Goal: Task Accomplishment & Management: Complete application form

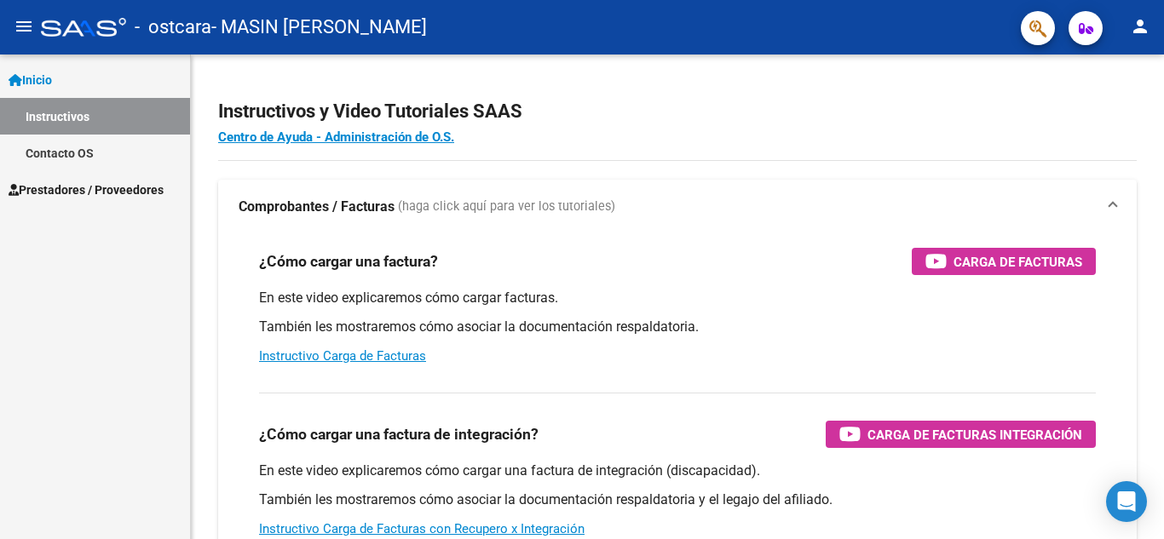
click at [61, 110] on link "Instructivos" at bounding box center [95, 116] width 190 height 37
click at [48, 193] on span "Prestadores / Proveedores" at bounding box center [86, 190] width 155 height 19
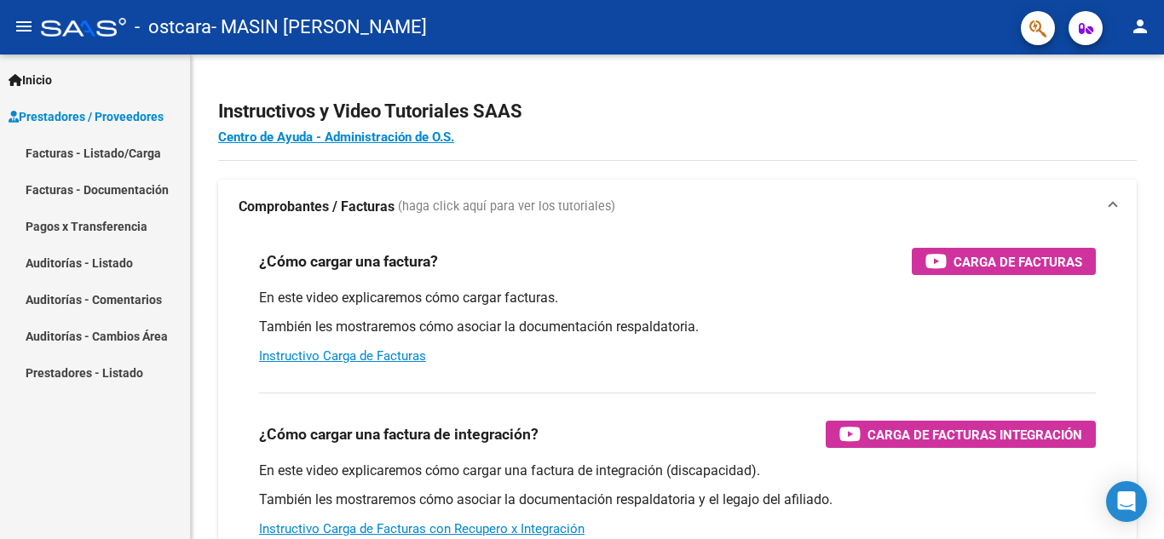
click at [110, 154] on link "Facturas - Listado/Carga" at bounding box center [95, 153] width 190 height 37
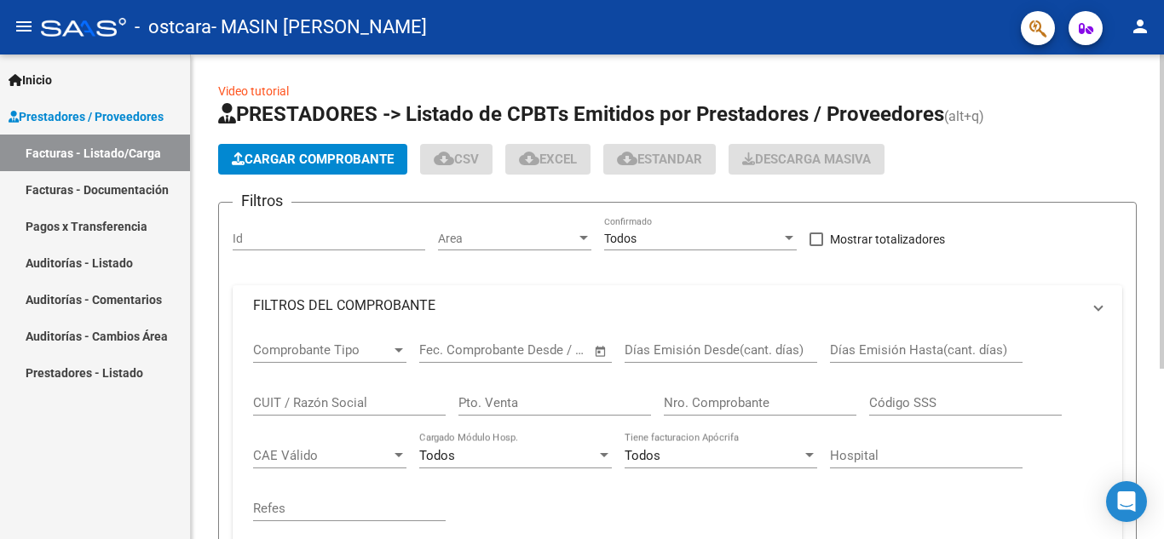
click at [315, 144] on button "Cargar Comprobante" at bounding box center [312, 159] width 189 height 31
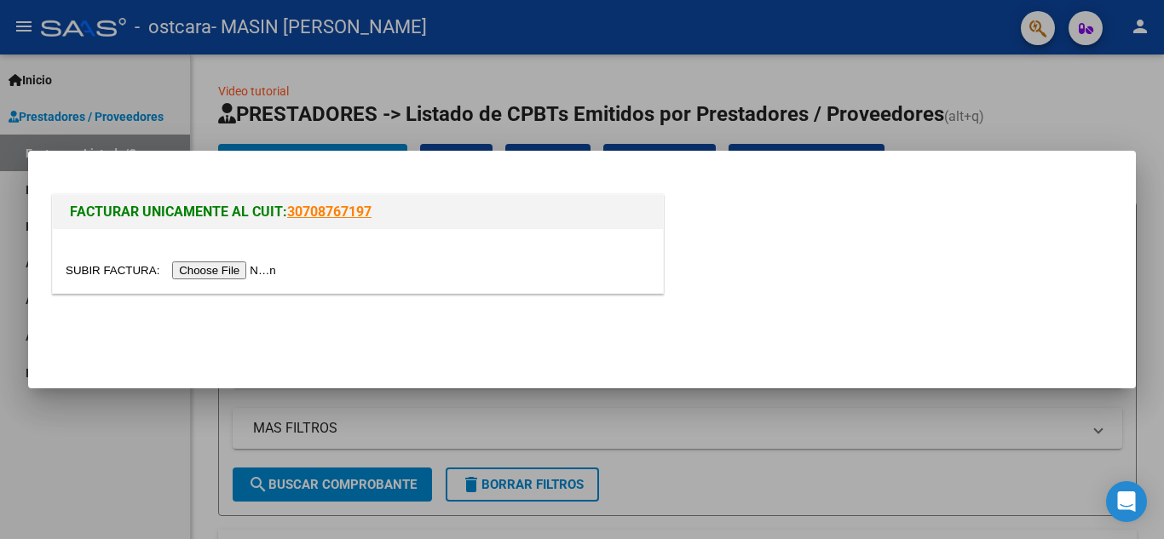
click at [239, 267] on input "file" at bounding box center [174, 271] width 216 height 18
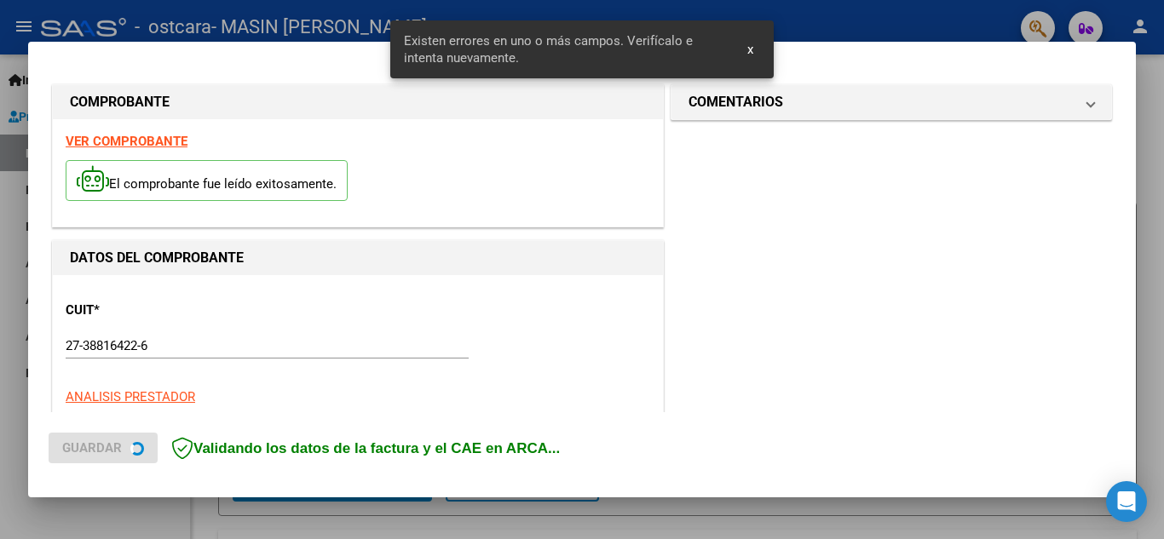
scroll to position [386, 0]
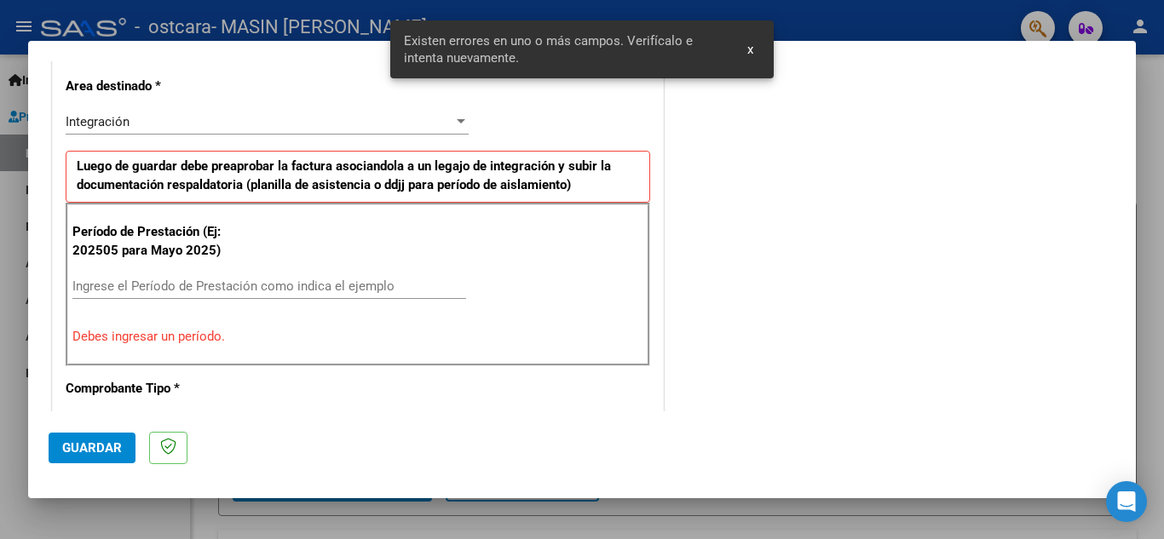
click at [268, 286] on input "Ingrese el Período de Prestación como indica el ejemplo" at bounding box center [269, 286] width 394 height 15
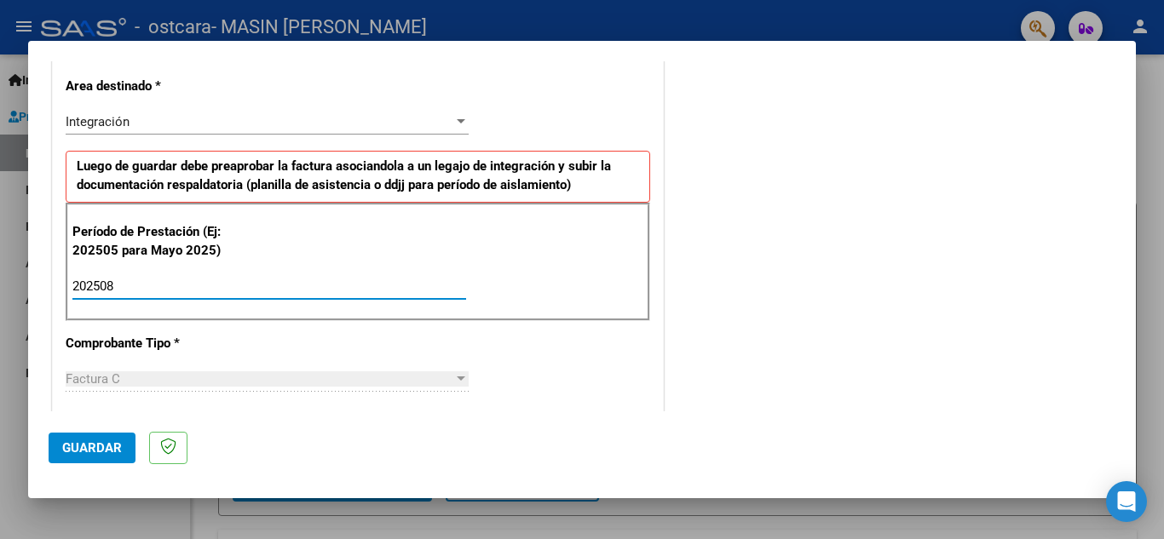
type input "202508"
click at [93, 442] on span "Guardar" at bounding box center [92, 448] width 60 height 15
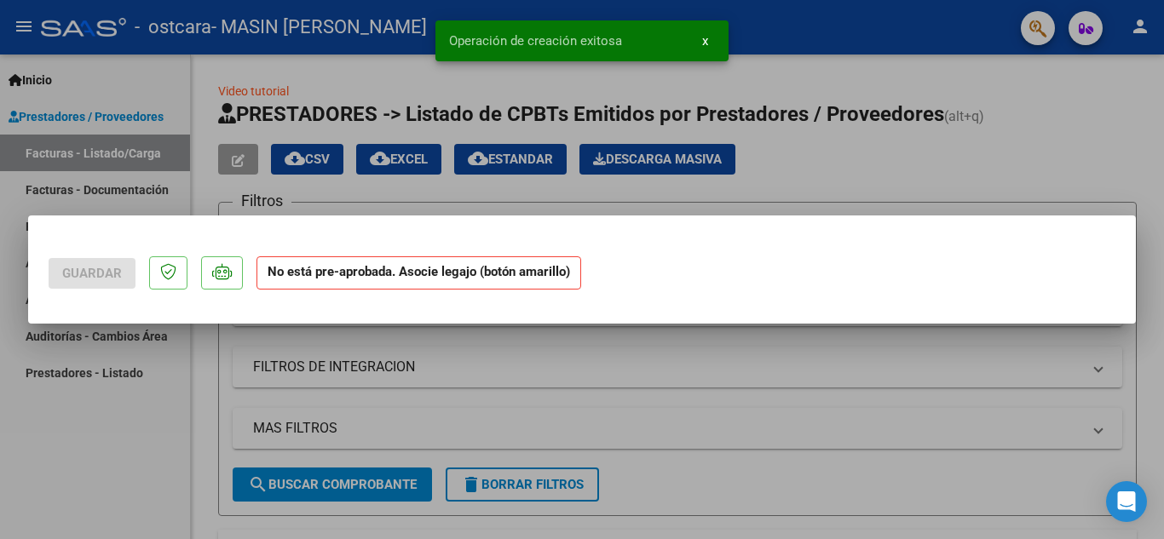
scroll to position [0, 0]
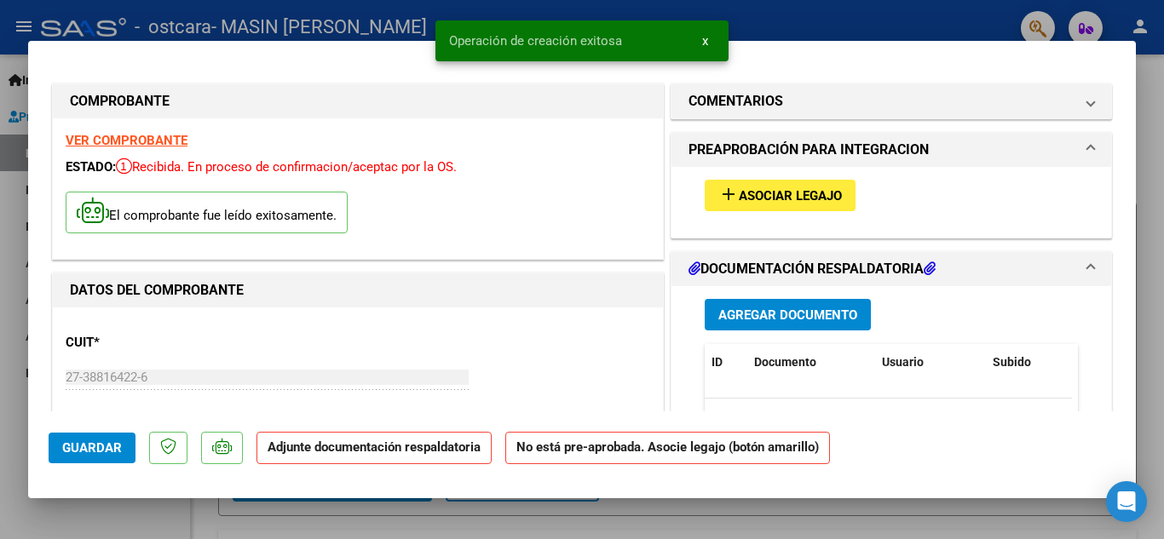
click at [818, 199] on span "Asociar Legajo" at bounding box center [790, 195] width 103 height 15
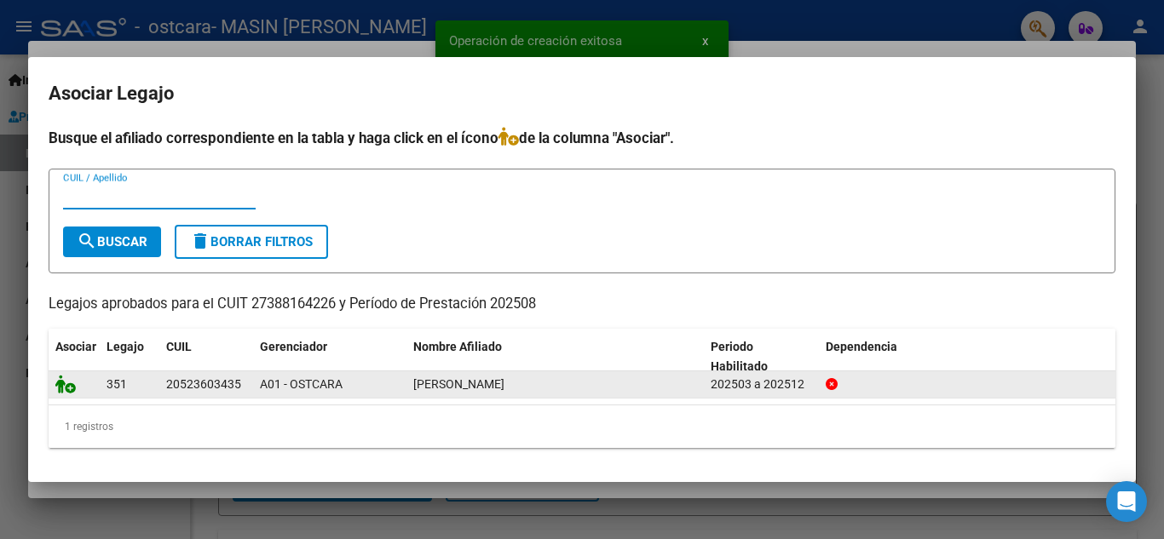
click at [68, 388] on icon at bounding box center [65, 384] width 20 height 19
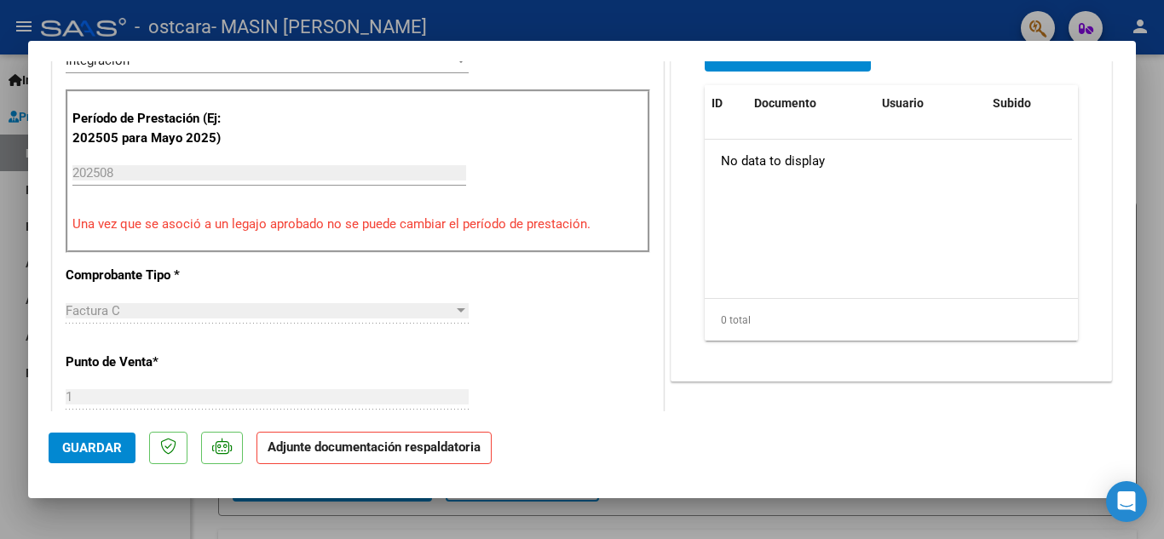
scroll to position [415, 0]
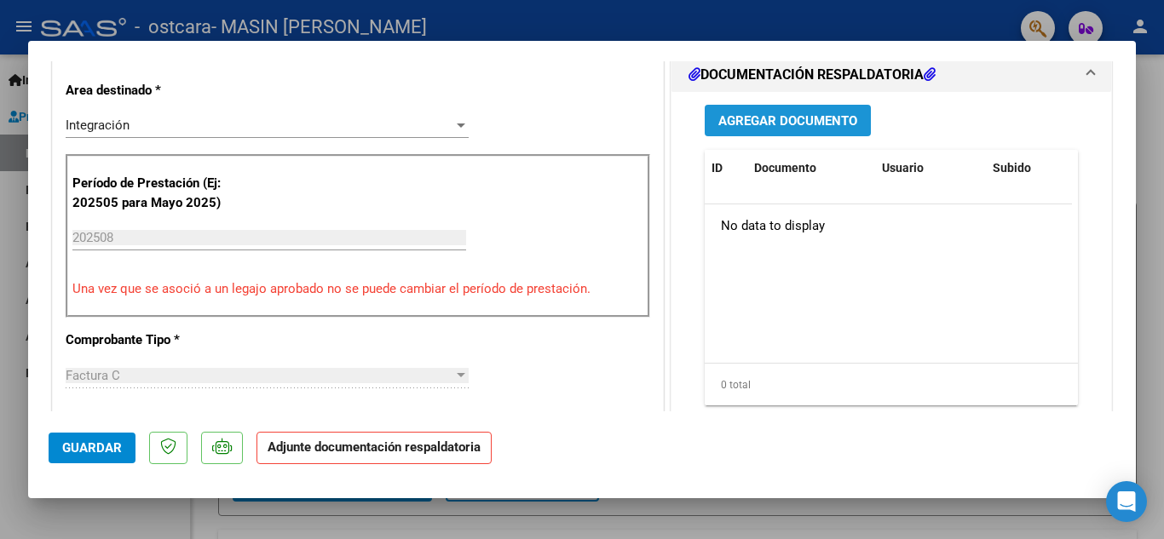
click at [755, 120] on span "Agregar Documento" at bounding box center [787, 120] width 139 height 15
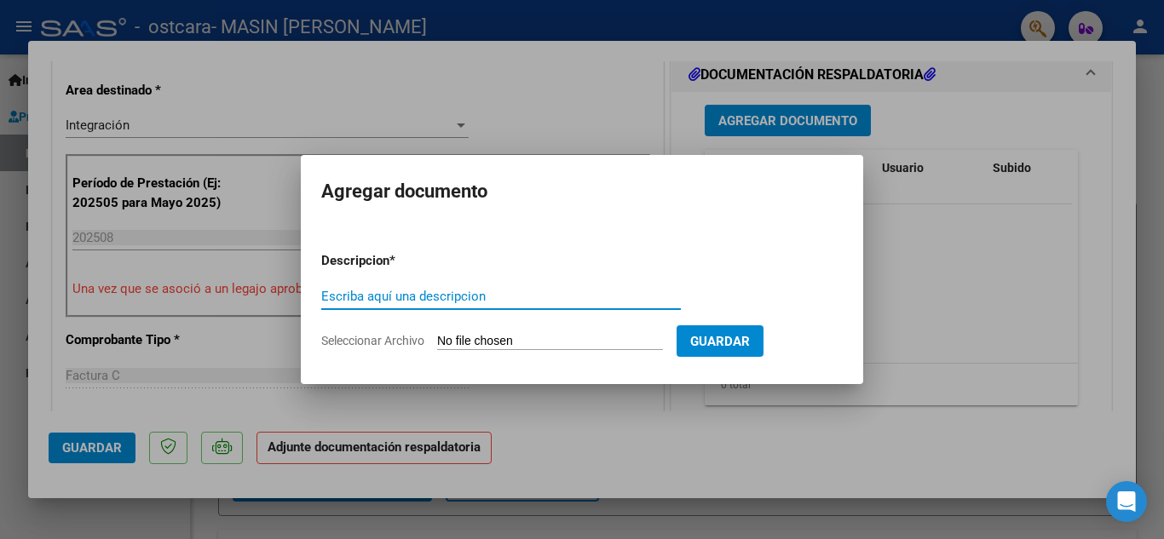
click at [524, 338] on input "Seleccionar Archivo" at bounding box center [550, 342] width 226 height 16
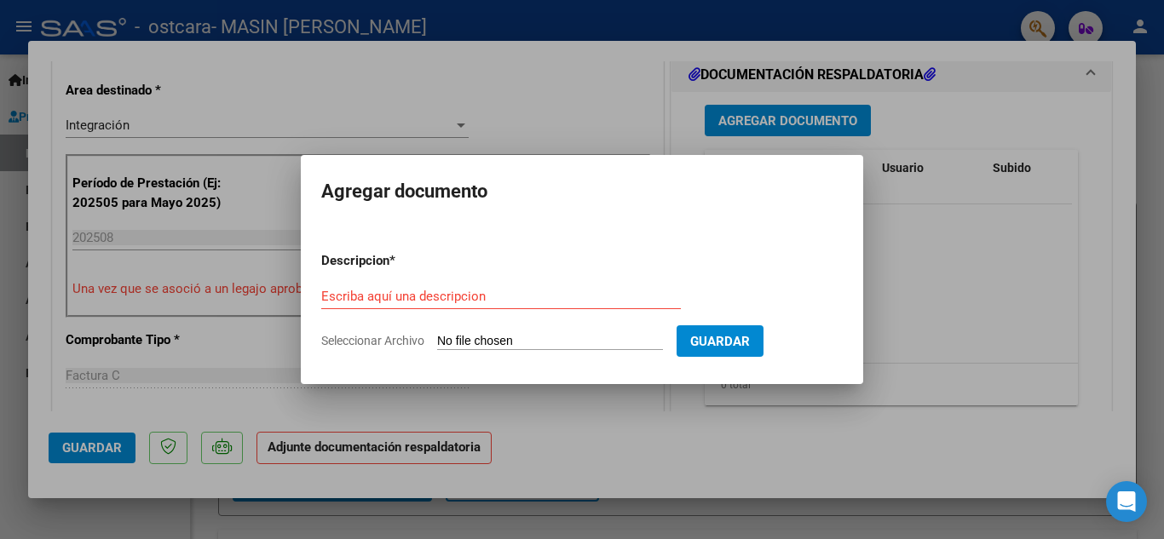
type input "C:\fakepath\planilla Asistencia Thiago - [DATE].pdf"
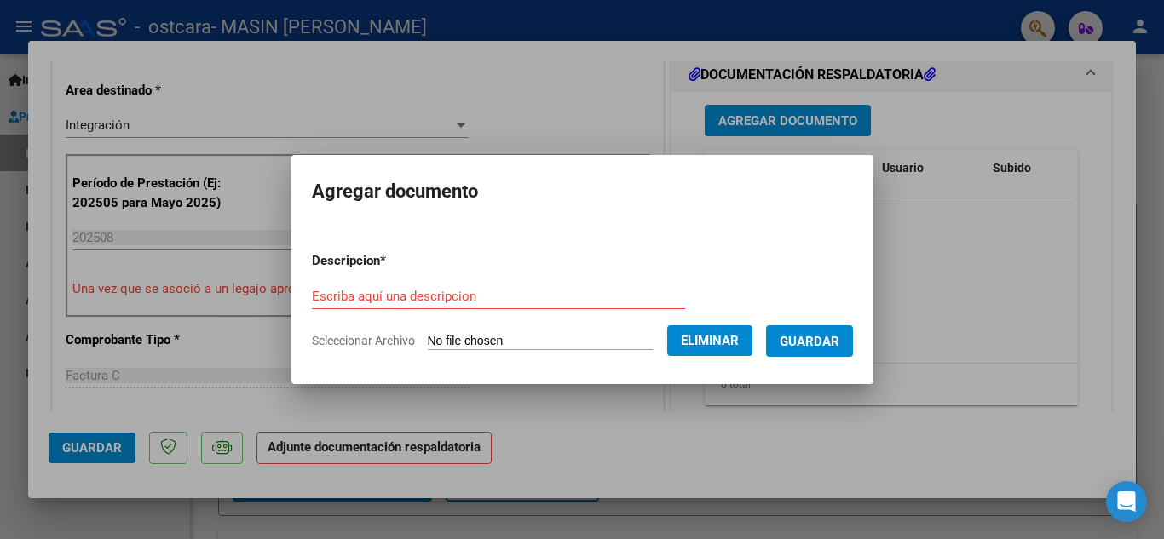
click at [827, 334] on span "Guardar" at bounding box center [810, 341] width 60 height 15
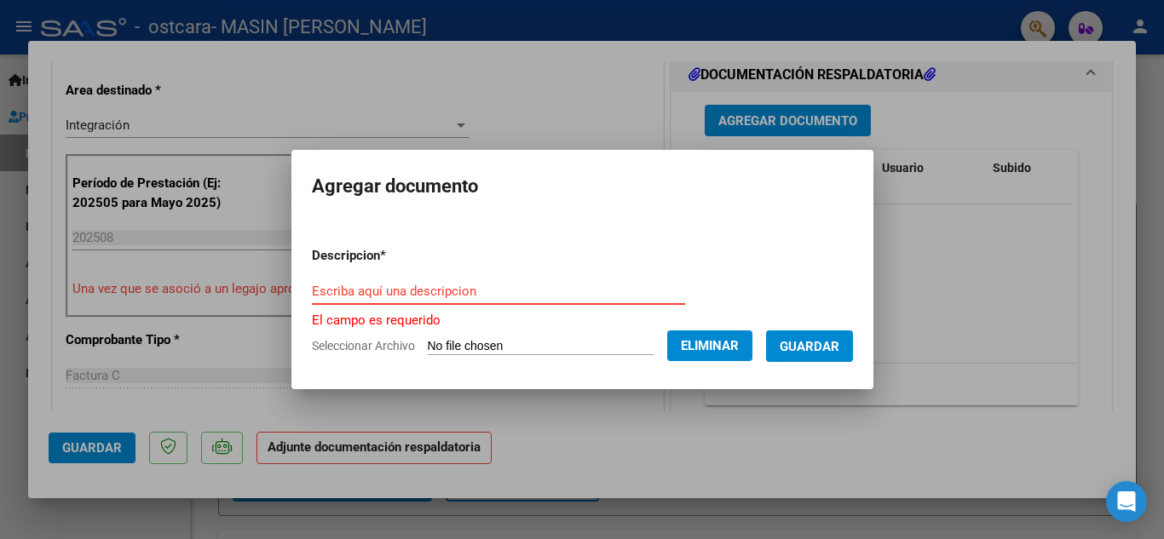
click at [551, 293] on input "Escriba aquí una descripcion" at bounding box center [498, 291] width 373 height 15
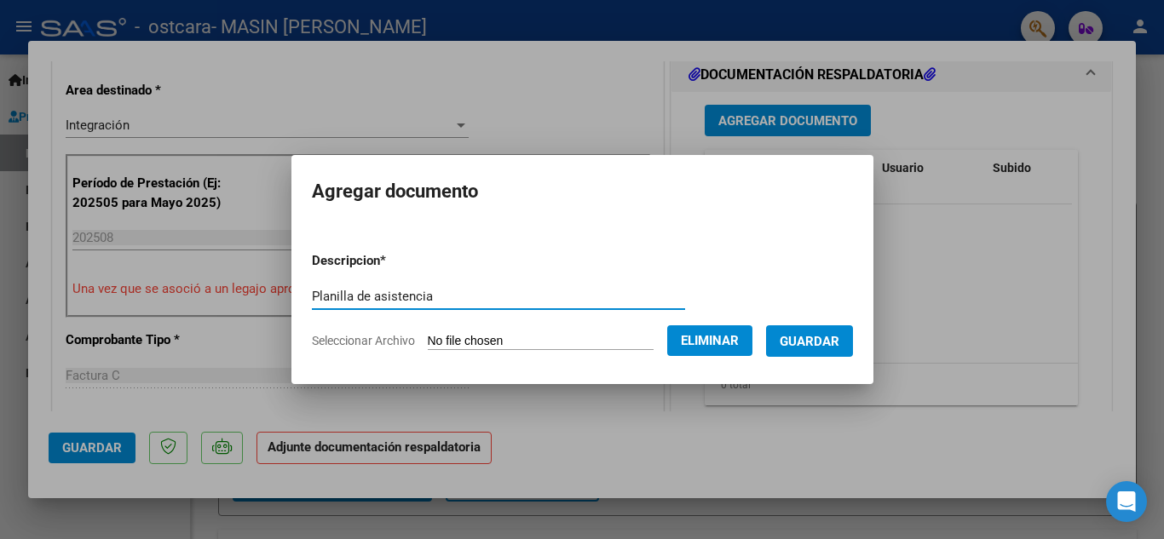
type input "Planilla de asistencia"
click at [840, 338] on span "Guardar" at bounding box center [810, 341] width 60 height 15
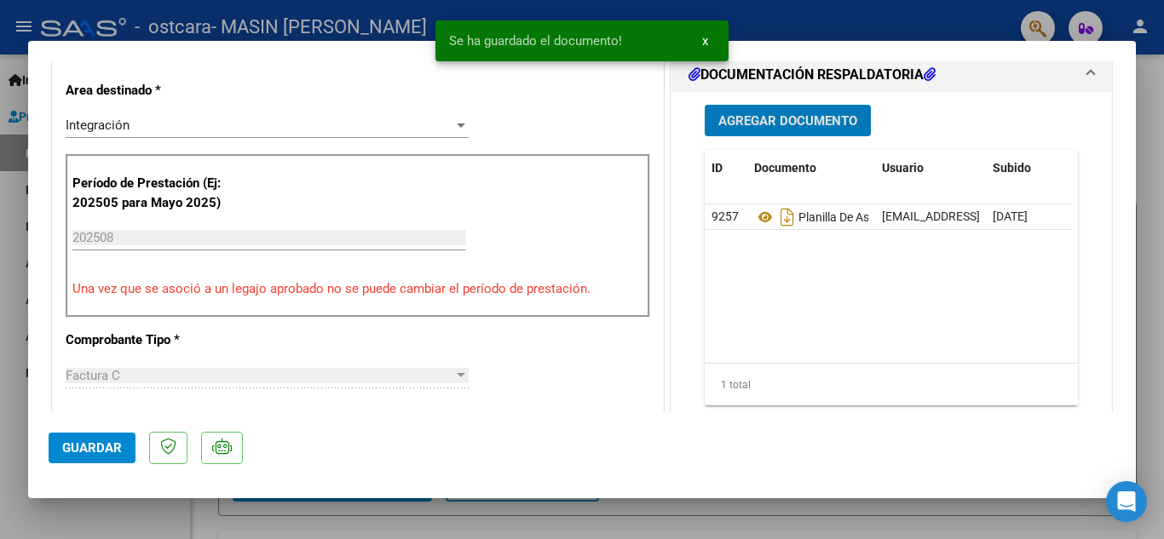
click at [96, 450] on span "Guardar" at bounding box center [92, 448] width 60 height 15
click at [65, 447] on span "Guardar" at bounding box center [92, 448] width 60 height 15
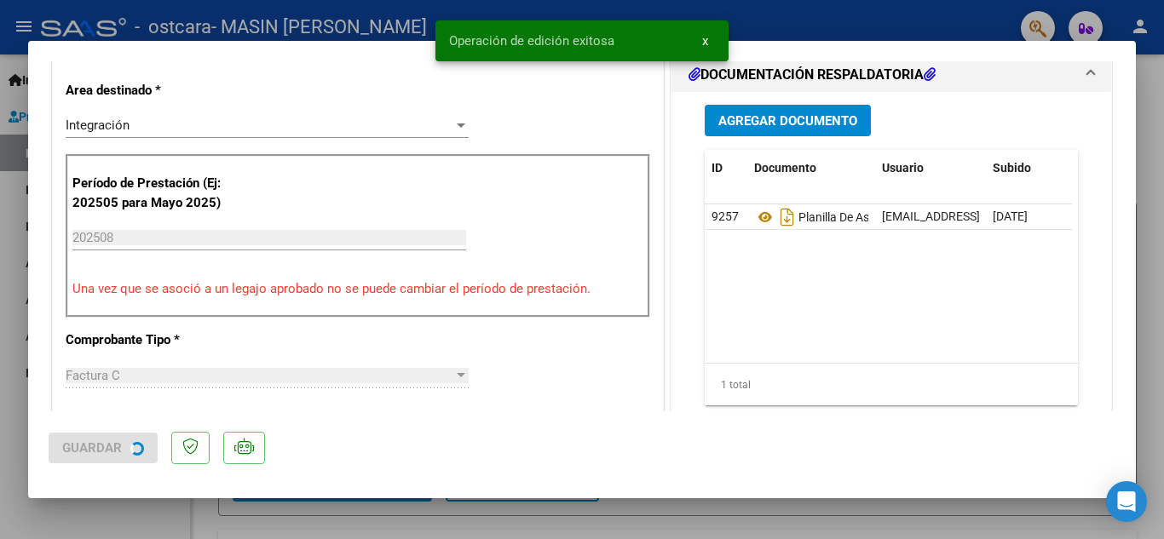
click at [39, 505] on div at bounding box center [582, 269] width 1164 height 539
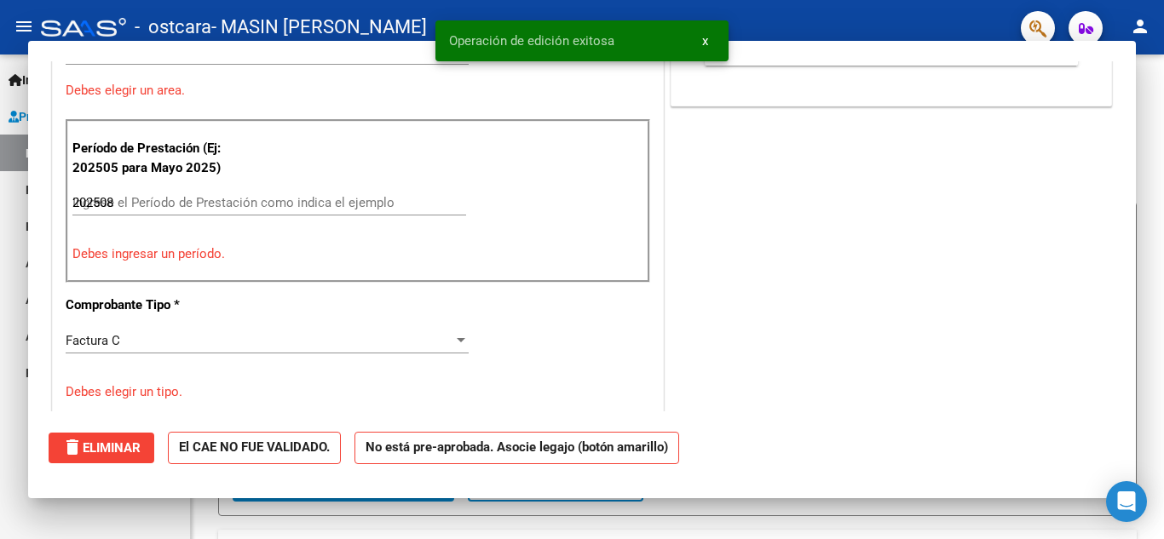
type input "$ 0,00"
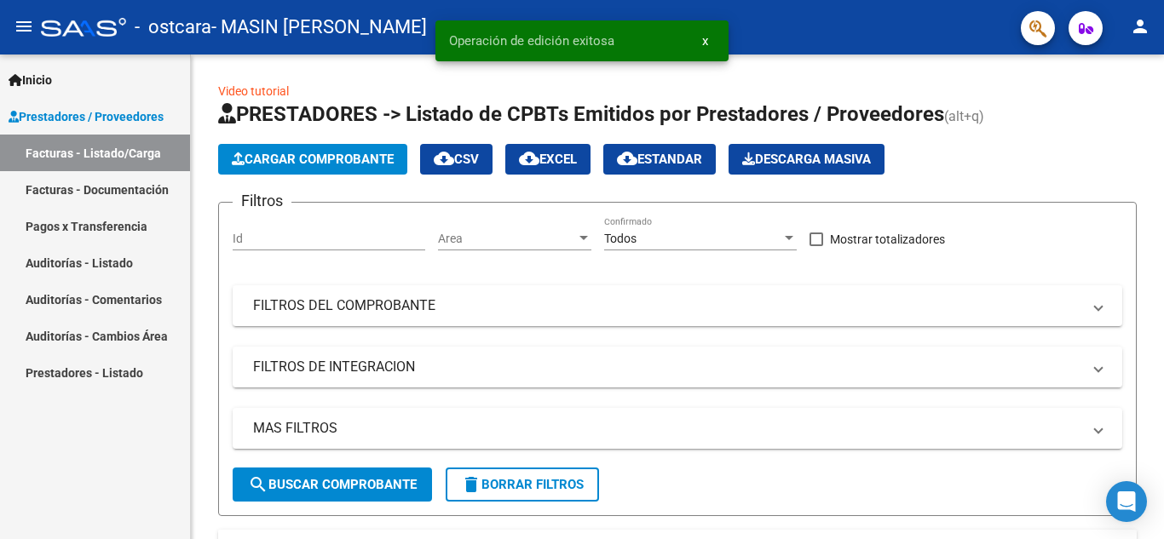
click at [107, 188] on link "Facturas - Documentación" at bounding box center [95, 189] width 190 height 37
